Goal: Task Accomplishment & Management: Manage account settings

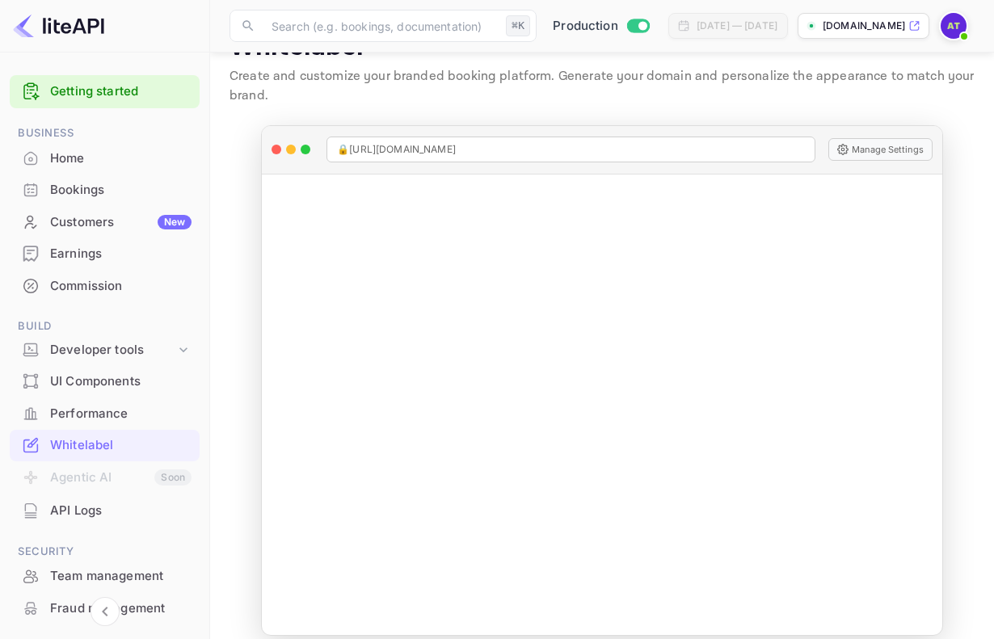
scroll to position [57, 0]
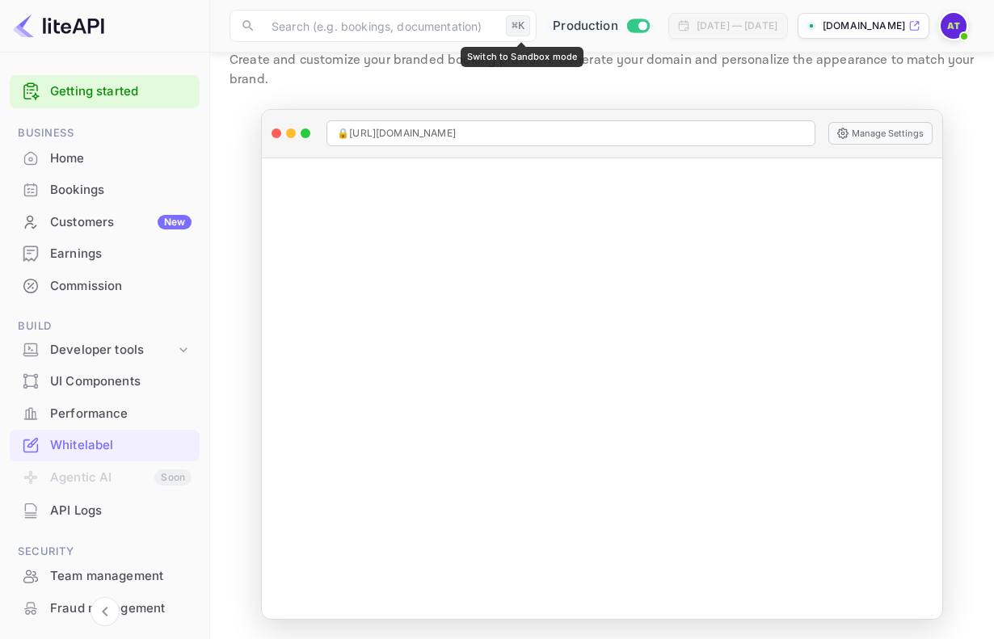
click at [626, 23] on input "Switch to Sandbox mode" at bounding box center [642, 25] width 32 height 11
checkbox input "false"
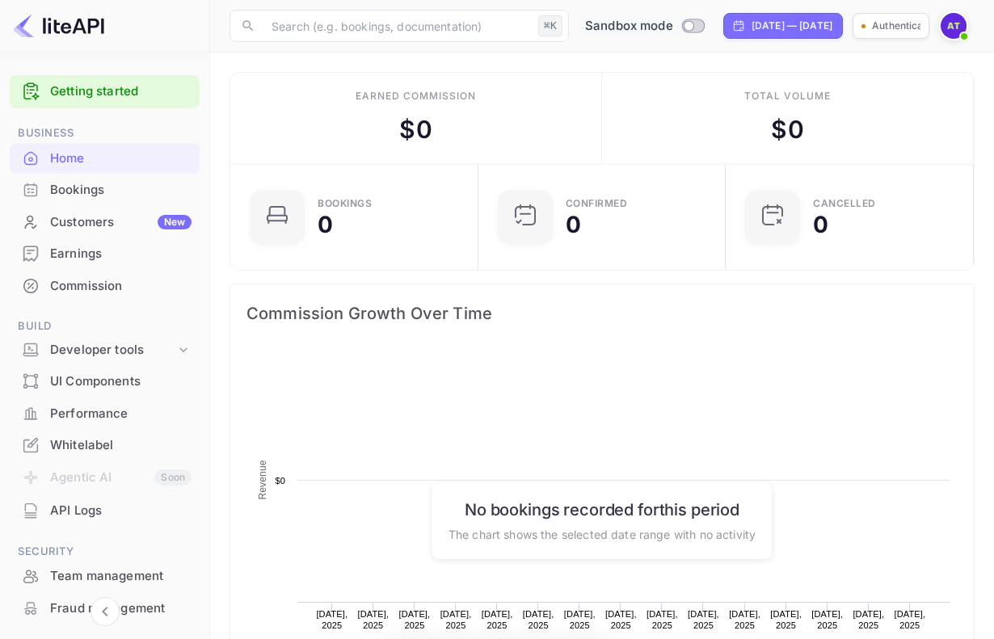
scroll to position [263, 238]
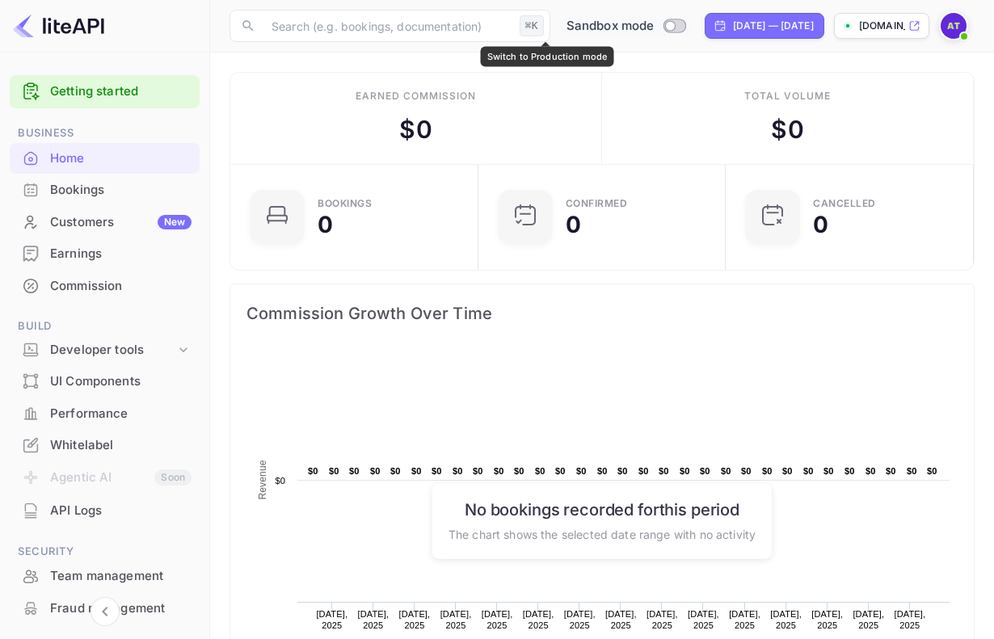
click at [654, 23] on input "Switch to Production mode" at bounding box center [670, 25] width 32 height 11
checkbox input "true"
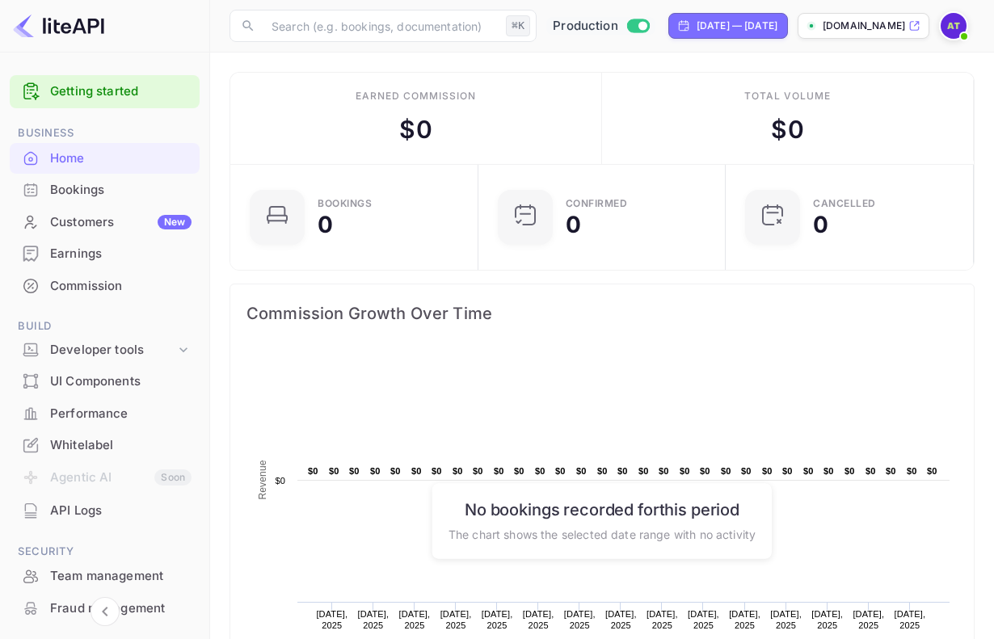
click at [949, 28] on img at bounding box center [954, 26] width 26 height 26
click at [949, 28] on div at bounding box center [497, 319] width 994 height 639
click at [90, 438] on div "Whitelabel" at bounding box center [120, 445] width 141 height 19
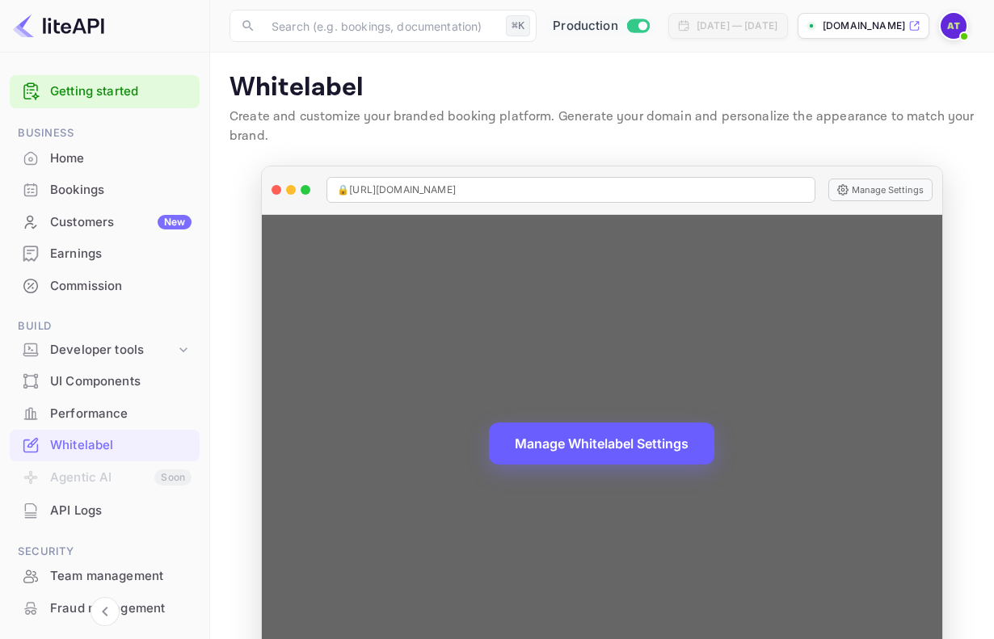
click at [665, 448] on button "Manage Whitelabel Settings" at bounding box center [601, 444] width 225 height 42
